Goal: Find specific page/section: Find specific page/section

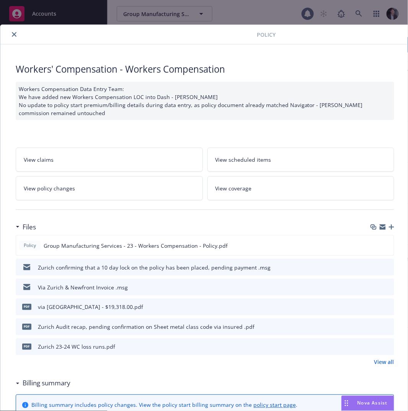
click at [353, 12] on div "Policy Workers' Compensation - Workers Compensation Workers Compensation Data E…" at bounding box center [204, 205] width 408 height 411
click at [363, 14] on div "Policy Workers' Compensation - Workers Compensation Workers Compensation Data E…" at bounding box center [204, 205] width 408 height 411
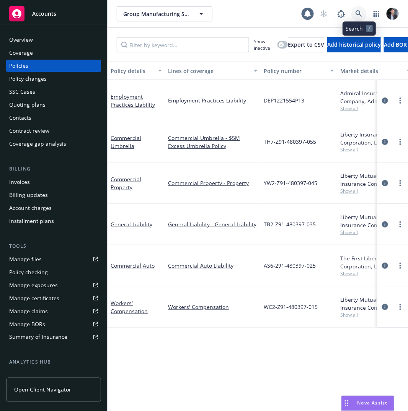
click at [362, 12] on link at bounding box center [358, 13] width 15 height 15
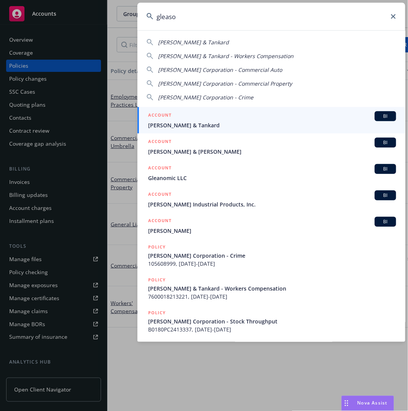
type input "[PERSON_NAME]"
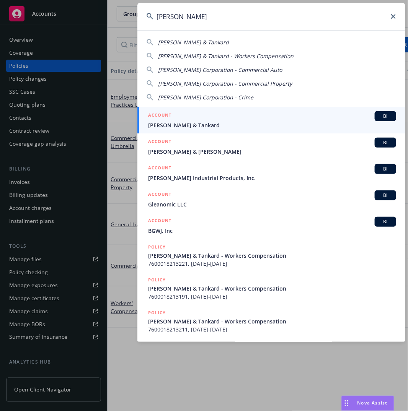
click at [263, 22] on input "[PERSON_NAME]" at bounding box center [271, 17] width 268 height 28
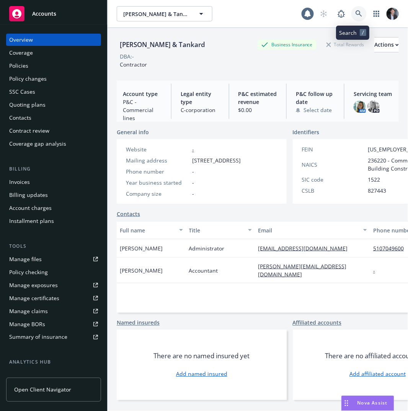
click at [355, 13] on icon at bounding box center [358, 13] width 7 height 7
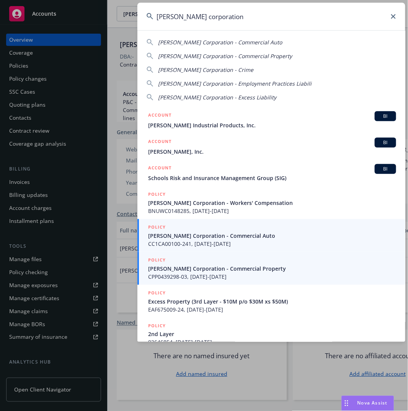
type input "[PERSON_NAME] corporation"
click at [214, 237] on span "[PERSON_NAME] Corporation - Commercial Auto" at bounding box center [272, 236] width 248 height 8
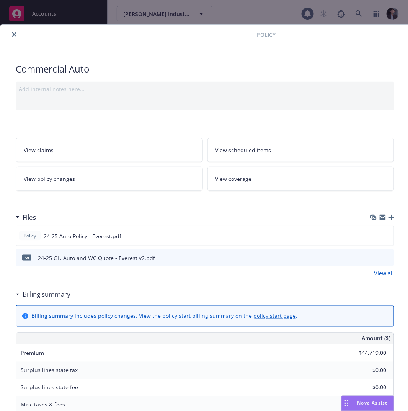
click at [10, 34] on button "close" at bounding box center [14, 34] width 9 height 9
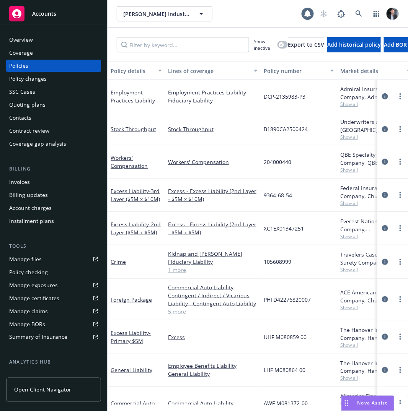
click at [129, 73] on div "Policy details" at bounding box center [131, 71] width 43 height 8
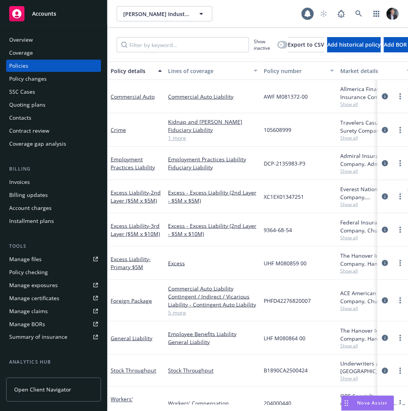
click at [27, 41] on div "Overview" at bounding box center [21, 40] width 24 height 12
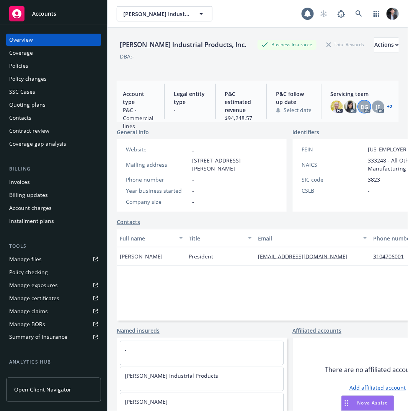
click at [360, 109] on span "DG" at bounding box center [364, 107] width 8 height 8
click at [389, 104] on div "Servicing team PD AC DG AC JF AC + 2" at bounding box center [361, 101] width 74 height 35
click at [388, 105] on div "Servicing team PD AC DG AC JF AC + 2" at bounding box center [361, 101] width 74 height 35
click at [387, 105] on link "+ 2" at bounding box center [389, 106] width 5 height 5
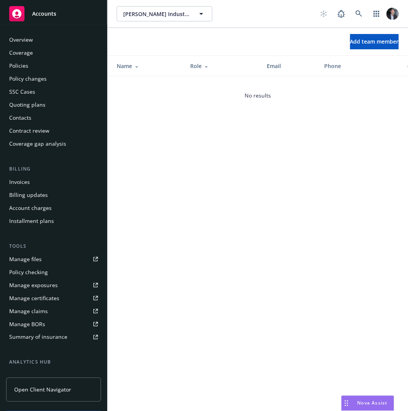
scroll to position [100, 0]
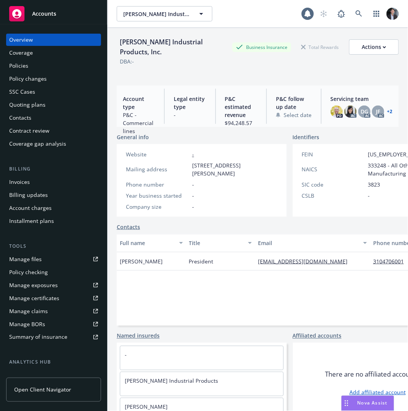
click at [32, 67] on div "Policies" at bounding box center [53, 66] width 89 height 12
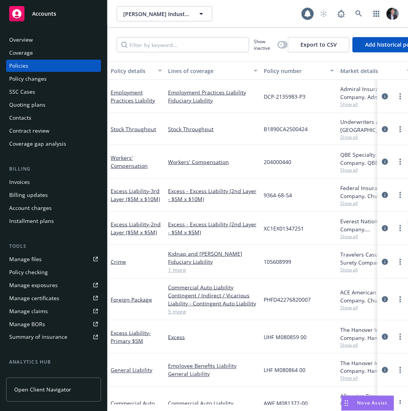
click at [29, 52] on div "Coverage" at bounding box center [21, 53] width 24 height 12
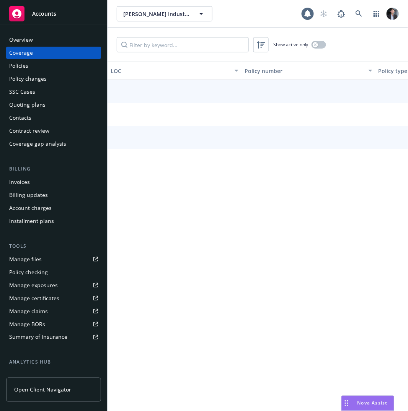
click at [33, 42] on div "Overview" at bounding box center [53, 40] width 89 height 12
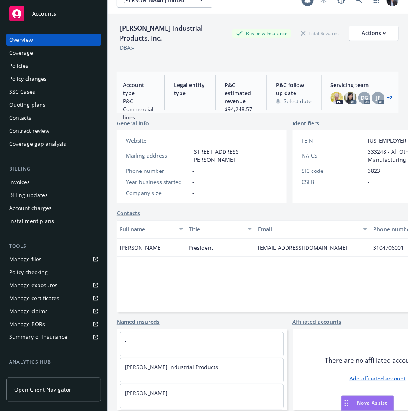
scroll to position [28, 0]
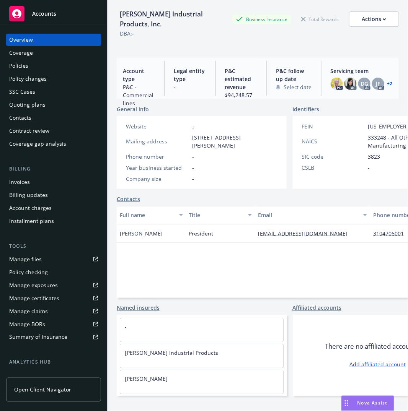
click at [41, 70] on div "Policies" at bounding box center [53, 66] width 89 height 12
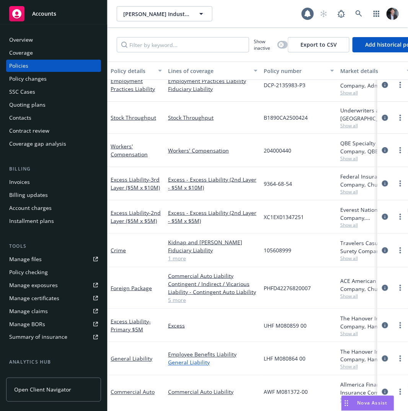
scroll to position [22, 0]
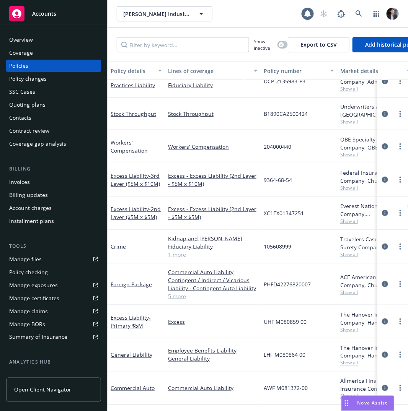
click at [179, 250] on link "1 more" at bounding box center [212, 254] width 89 height 8
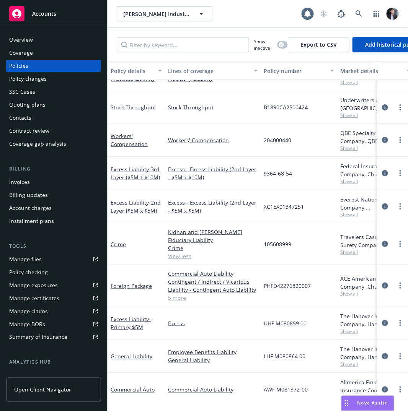
click at [179, 300] on link "5 more" at bounding box center [212, 298] width 89 height 8
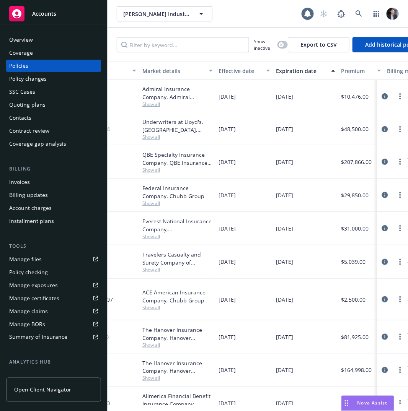
scroll to position [0, 0]
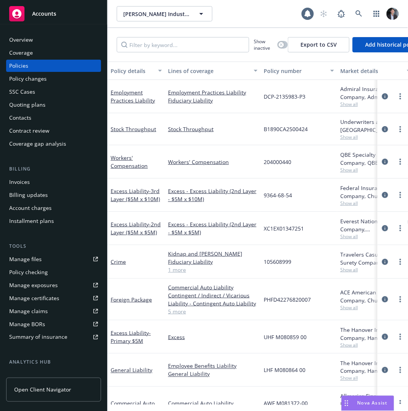
drag, startPoint x: 297, startPoint y: 135, endPoint x: -28, endPoint y: 16, distance: 345.3
click at [0, 16] on html "Accounts Overview Coverage Policies Policy changes SSC Cases Quoting plans Cont…" at bounding box center [204, 205] width 408 height 411
click at [244, 27] on div "Gleason Industrial Products, Inc. Gleason Industrial Products, Inc. 1" at bounding box center [257, 14] width 300 height 28
click at [32, 42] on div "Overview" at bounding box center [21, 40] width 24 height 12
